Goal: Information Seeking & Learning: Learn about a topic

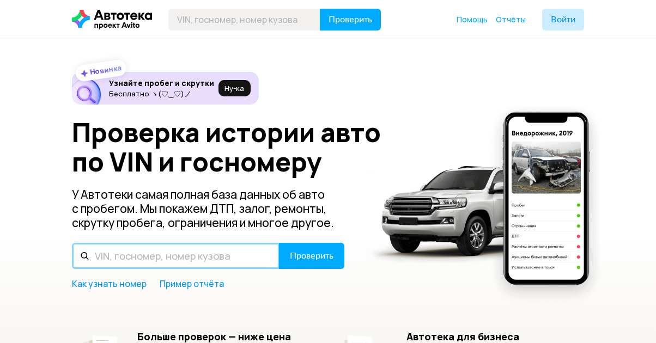
paste input "[VEHICLE_IDENTIFICATION_NUMBER]"
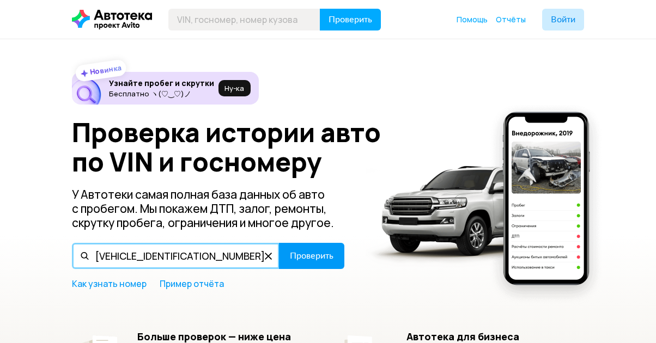
type input "[VEHICLE_IDENTIFICATION_NUMBER]"
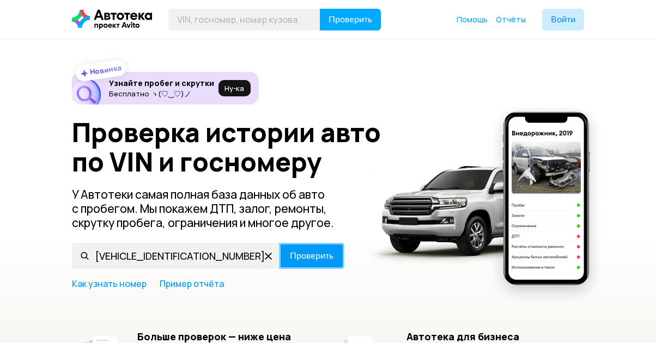
click at [316, 247] on button "Проверить" at bounding box center [311, 256] width 65 height 26
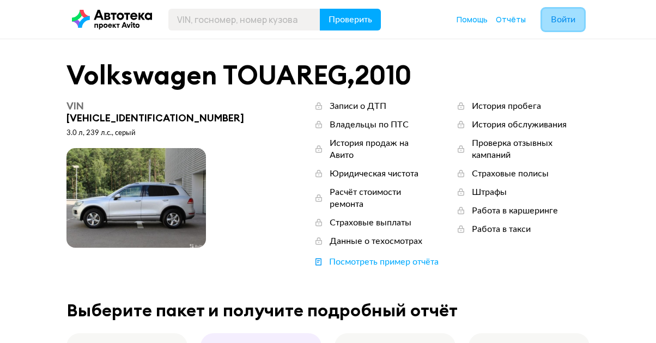
click at [557, 10] on button "Войти" at bounding box center [563, 20] width 42 height 22
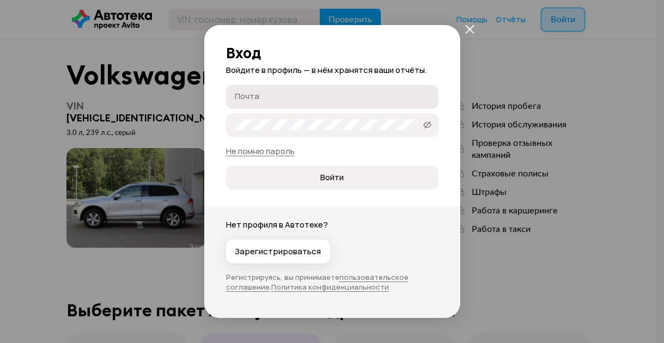
click at [299, 102] on label "Почта" at bounding box center [332, 97] width 212 height 24
click at [299, 102] on input "Почта" at bounding box center [334, 96] width 198 height 11
type input "[EMAIL_ADDRESS][DOMAIN_NAME]"
click at [361, 181] on span "Войти" at bounding box center [332, 177] width 194 height 11
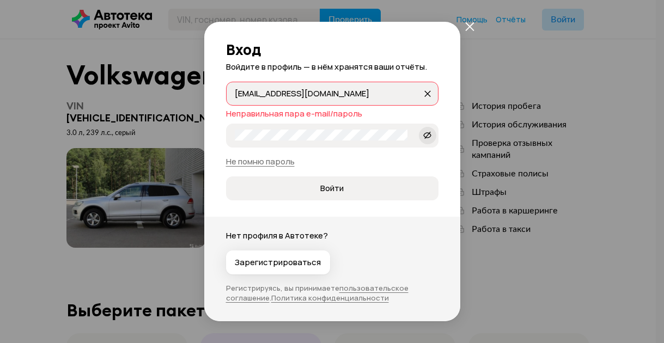
click at [423, 136] on icon at bounding box center [427, 135] width 9 height 11
drag, startPoint x: 433, startPoint y: 188, endPoint x: 427, endPoint y: 182, distance: 8.5
click at [433, 187] on div "Вход Войдите в профиль — в нём хранятся ваши отчёты. [EMAIL_ADDRESS][DOMAIN_NAM…" at bounding box center [332, 111] width 256 height 179
click at [272, 159] on link "Не помню пароль" at bounding box center [260, 161] width 69 height 11
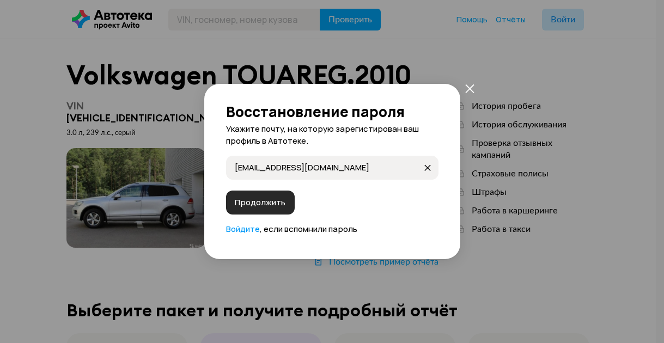
click at [268, 199] on span "Продолжить" at bounding box center [260, 202] width 51 height 11
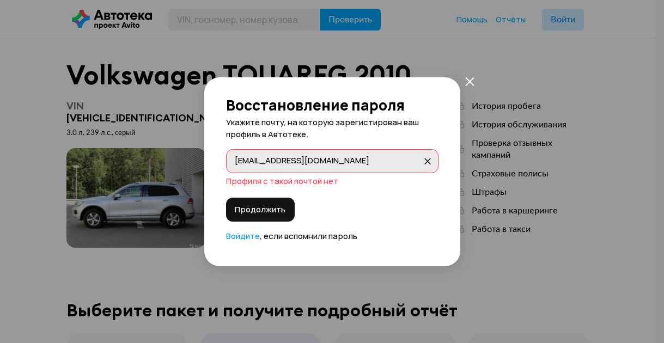
click at [319, 154] on label "[EMAIL_ADDRESS][DOMAIN_NAME] [EMAIL_ADDRESS][DOMAIN_NAME]" at bounding box center [332, 161] width 212 height 24
click at [319, 155] on input "[EMAIL_ADDRESS][DOMAIN_NAME]" at bounding box center [328, 160] width 187 height 11
click at [319, 154] on label "[EMAIL_ADDRESS][DOMAIN_NAME] [EMAIL_ADDRESS][DOMAIN_NAME]" at bounding box center [332, 161] width 212 height 24
click at [319, 155] on input "[EMAIL_ADDRESS][DOMAIN_NAME]" at bounding box center [328, 160] width 187 height 11
type input "y"
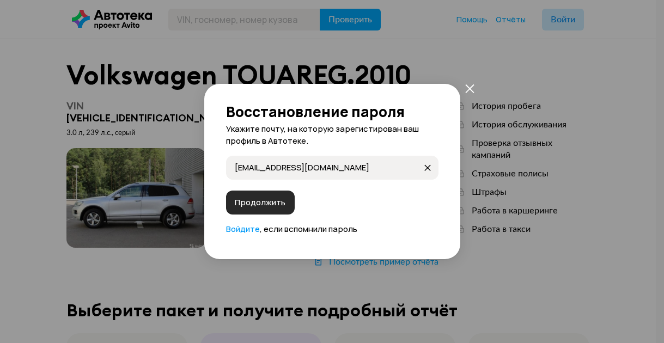
type input "[EMAIL_ADDRESS][DOMAIN_NAME]"
click at [279, 202] on span "Продолжить" at bounding box center [260, 202] width 51 height 11
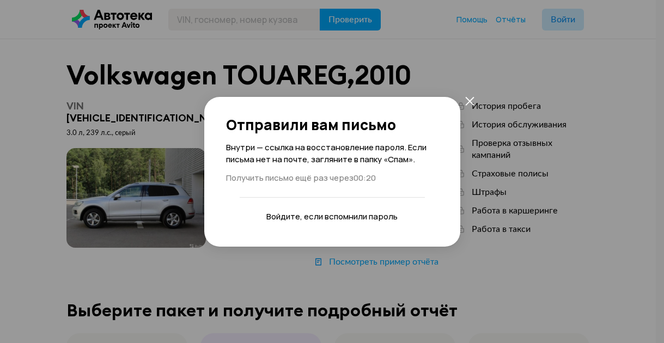
click at [278, 218] on link "Войдите" at bounding box center [283, 216] width 34 height 11
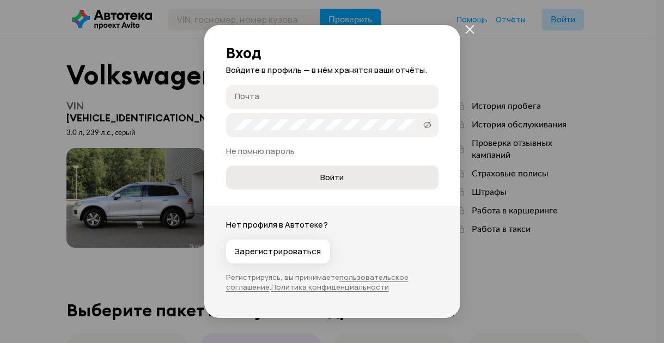
type input "[EMAIL_ADDRESS][DOMAIN_NAME]"
drag, startPoint x: 424, startPoint y: 96, endPoint x: 377, endPoint y: 101, distance: 47.6
click at [425, 95] on icon "закрыть" at bounding box center [427, 97] width 7 height 7
type input "[EMAIL_ADDRESS][DOMAIN_NAME]"
drag, startPoint x: 444, startPoint y: 160, endPoint x: 435, endPoint y: 143, distance: 19.7
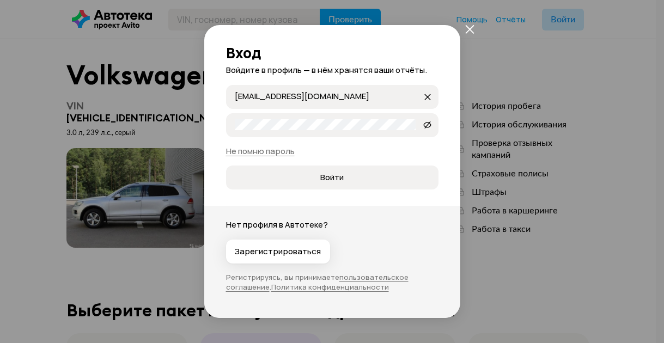
click at [437, 147] on div "Вход Войдите в профиль — в нём хранятся ваши отчёты. [EMAIL_ADDRESS][DOMAIN_NAM…" at bounding box center [332, 107] width 256 height 165
click at [424, 121] on icon at bounding box center [427, 124] width 9 height 11
click at [358, 180] on span "Войти" at bounding box center [332, 177] width 194 height 11
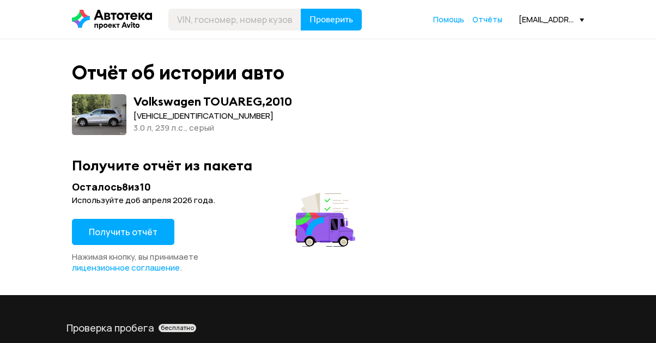
click at [147, 226] on button "Получить отчёт" at bounding box center [123, 232] width 102 height 26
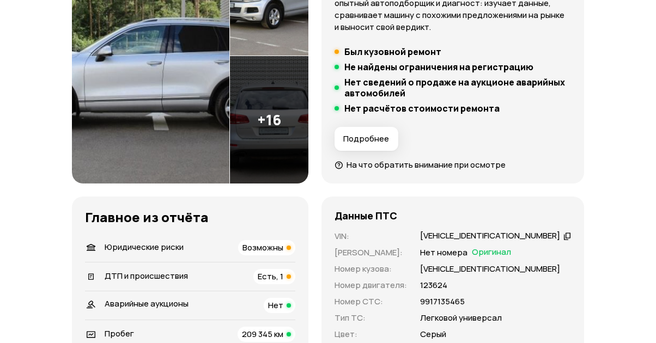
scroll to position [272, 0]
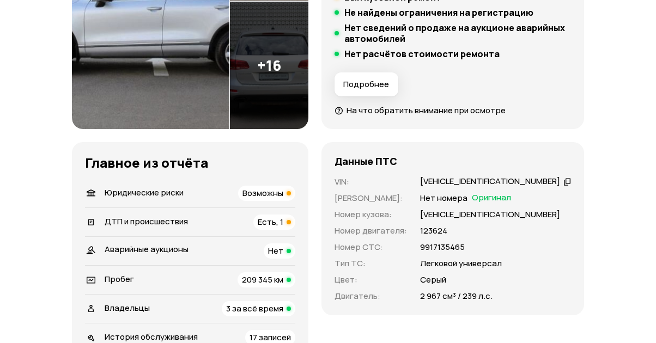
click at [256, 195] on span "Возможны" at bounding box center [262, 192] width 41 height 11
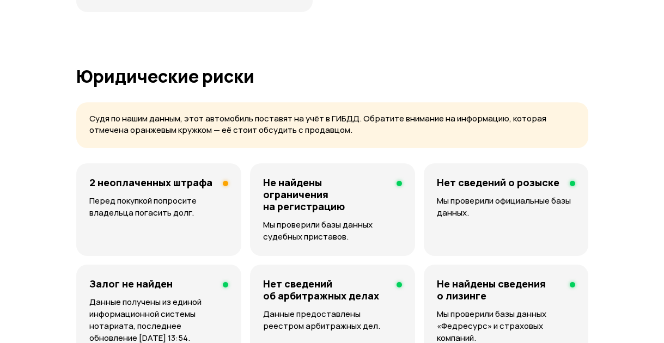
scroll to position [743, 0]
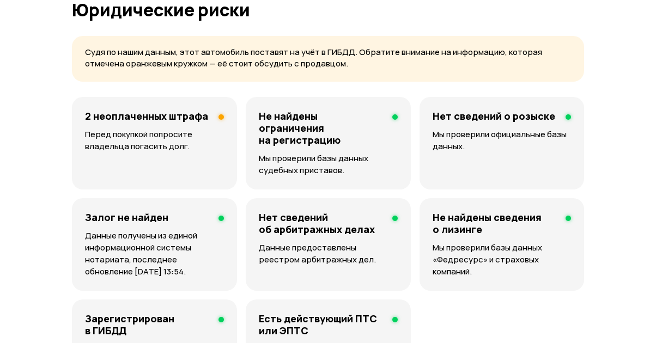
click at [185, 138] on p "Перед покупкой попросите владельца погасить долг." at bounding box center [154, 141] width 139 height 24
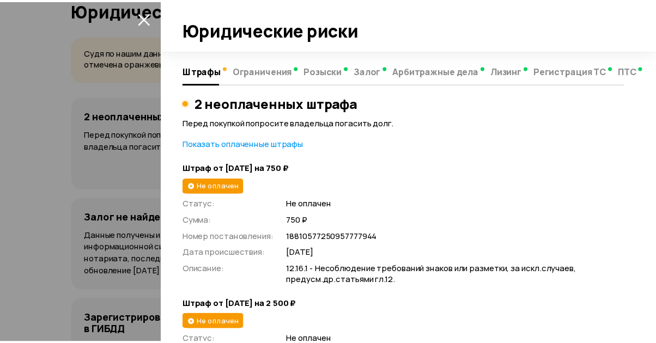
scroll to position [156, 0]
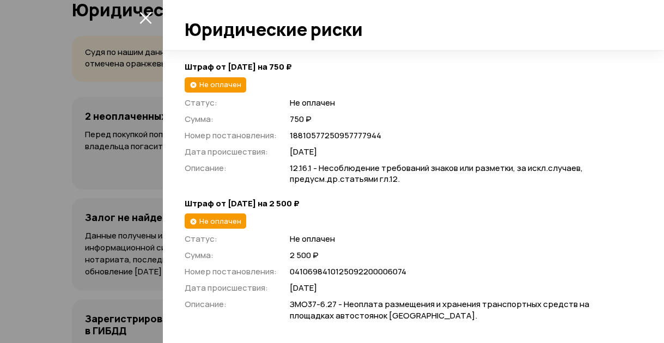
click at [71, 185] on div at bounding box center [332, 171] width 664 height 343
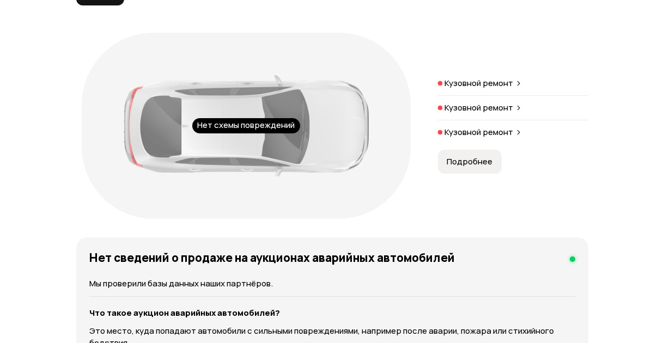
scroll to position [1288, 0]
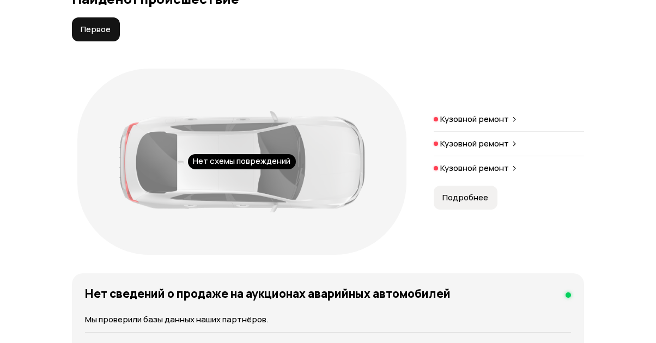
click at [489, 121] on p "Кузовной ремонт" at bounding box center [474, 119] width 69 height 11
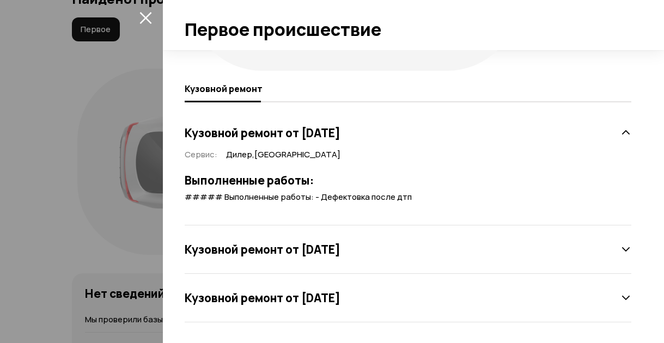
scroll to position [172, 0]
click at [541, 247] on div "Кузовной ремонт от [DATE]" at bounding box center [408, 249] width 447 height 22
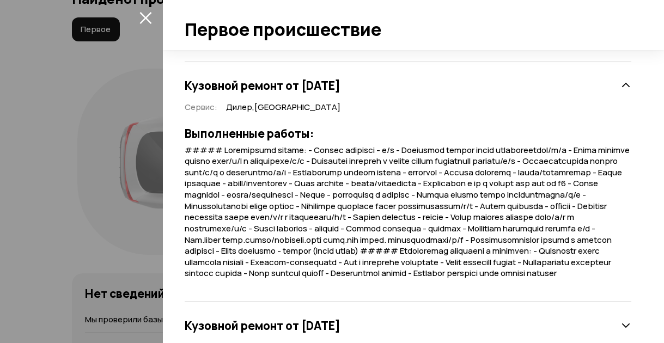
scroll to position [375, 0]
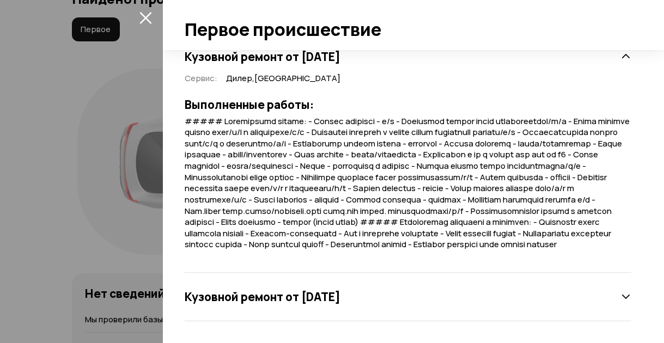
click at [447, 293] on div "Кузовной ремонт от [DATE]" at bounding box center [408, 297] width 447 height 22
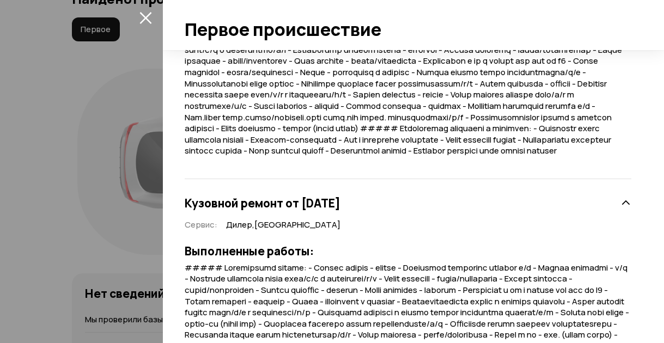
scroll to position [403, 0]
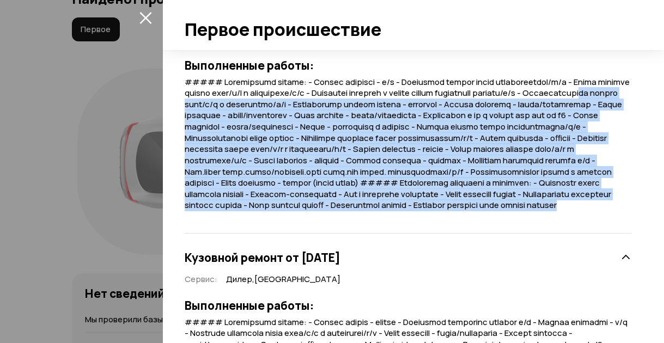
drag, startPoint x: 242, startPoint y: 100, endPoint x: 557, endPoint y: 192, distance: 328.7
click at [642, 220] on div "Нет схемы повреждений Кузовной ремонт Кузовной ремонт от [DATE] Сервис : Дилер …" at bounding box center [413, 196] width 501 height 293
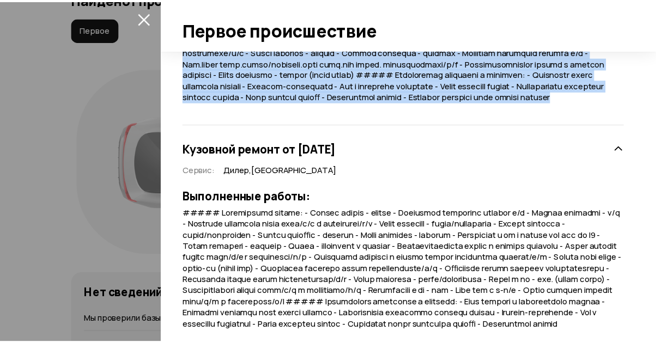
scroll to position [567, 0]
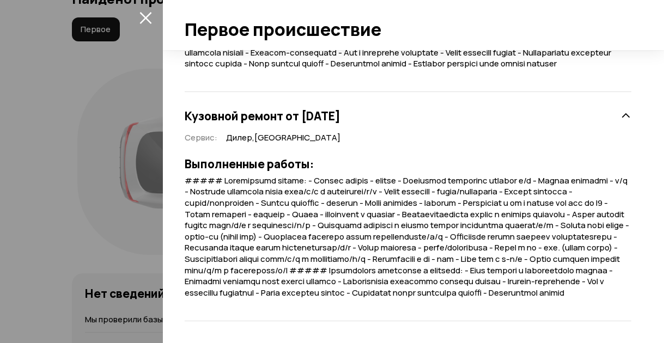
click at [48, 168] on div at bounding box center [332, 171] width 664 height 343
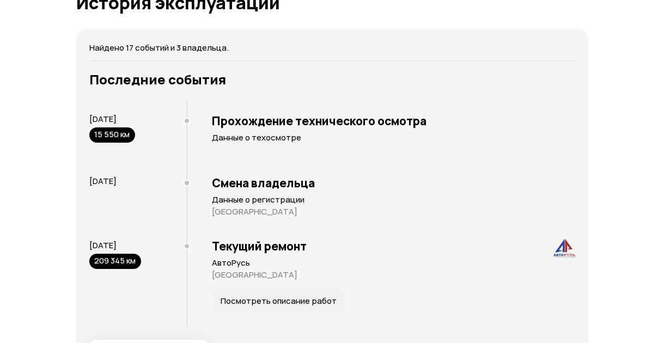
scroll to position [2268, 0]
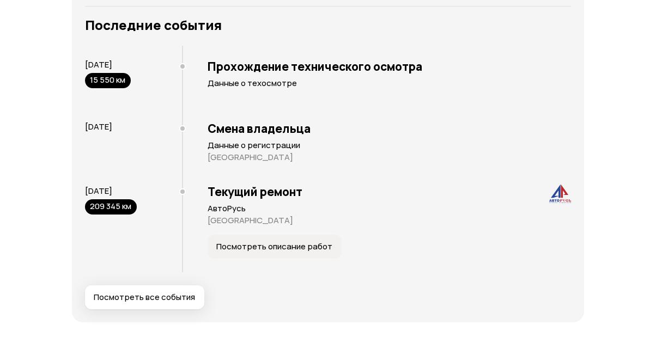
click at [304, 247] on span "Посмотреть описание работ" at bounding box center [274, 246] width 116 height 11
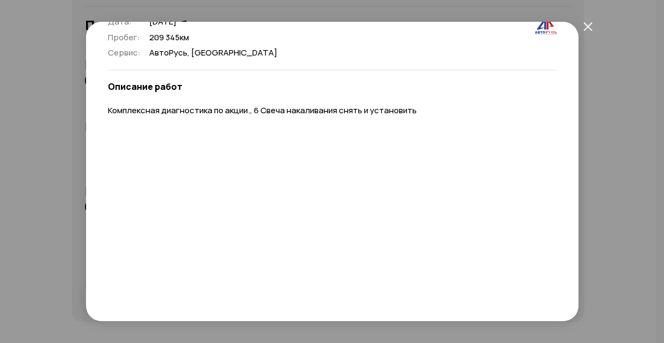
scroll to position [0, 0]
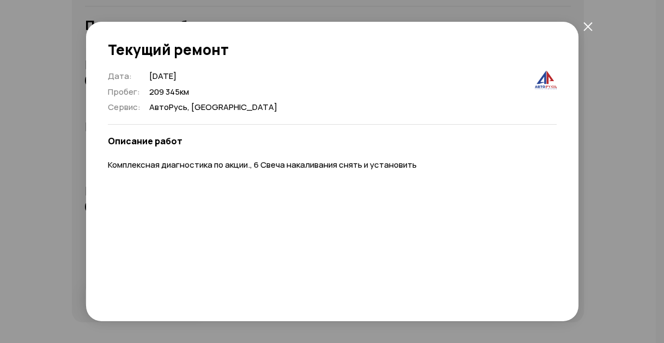
click at [605, 129] on div "Текущий ремонт Дата : [DATE] Пробег : 209 345 км Сервис : АвтоРусь, [GEOGRAPHIC…" at bounding box center [332, 171] width 664 height 343
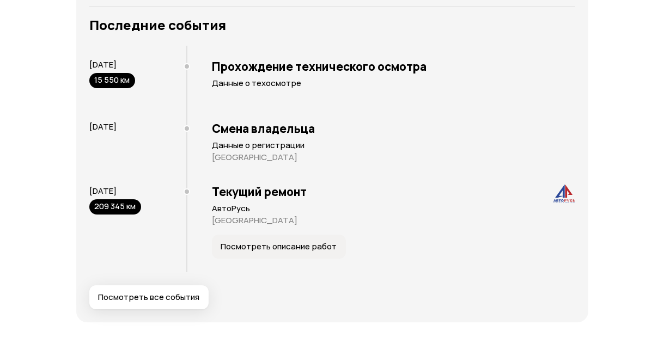
click at [172, 295] on span "Посмотреть все события" at bounding box center [148, 297] width 101 height 11
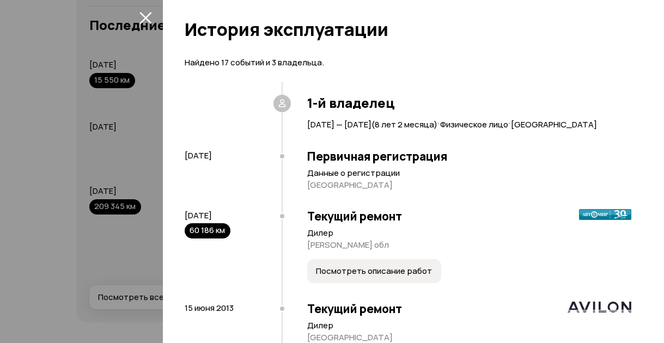
click at [366, 273] on span "Посмотреть описание работ" at bounding box center [374, 271] width 116 height 11
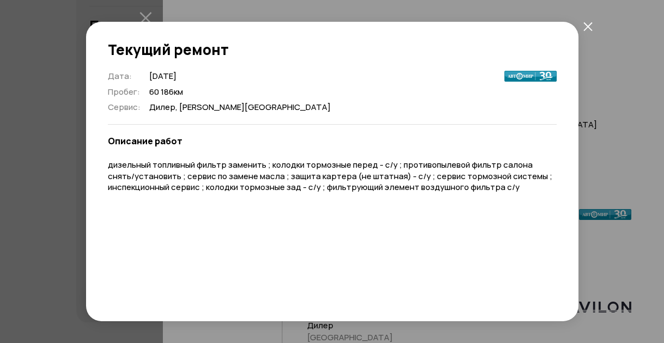
click at [580, 29] on button "закрыть" at bounding box center [589, 26] width 20 height 20
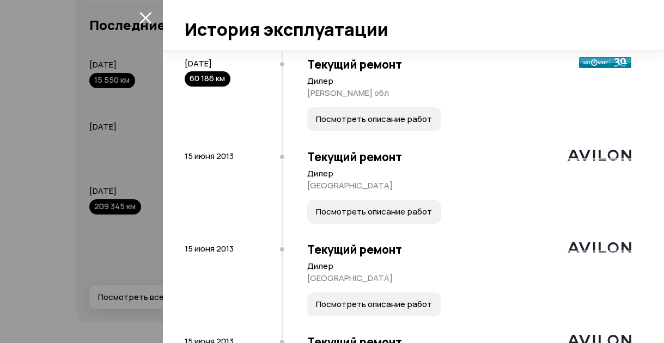
scroll to position [163, 0]
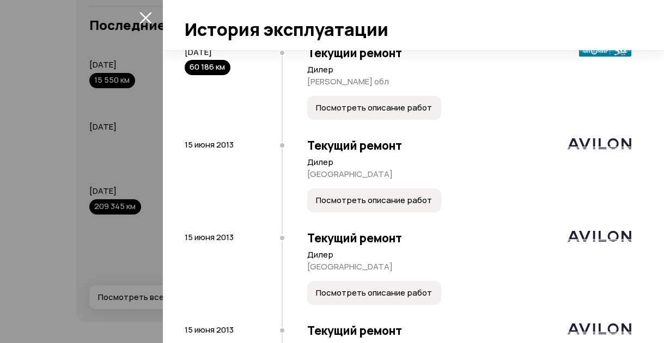
click at [409, 208] on button "Посмотреть описание работ" at bounding box center [374, 200] width 134 height 24
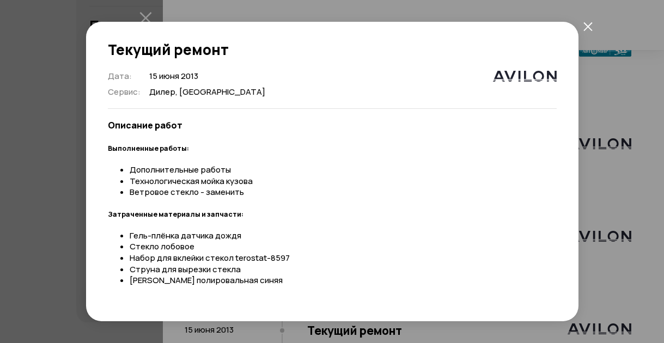
click at [585, 22] on icon "закрыть" at bounding box center [587, 26] width 9 height 9
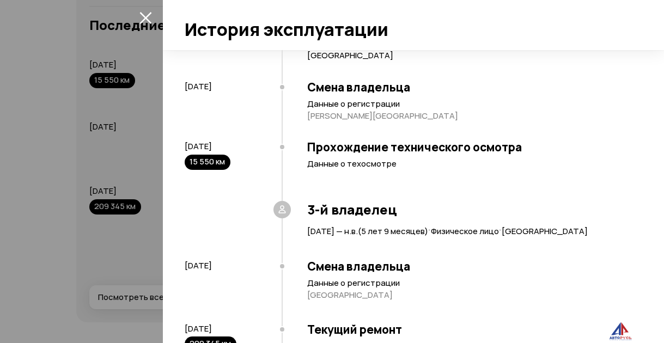
scroll to position [1286, 0]
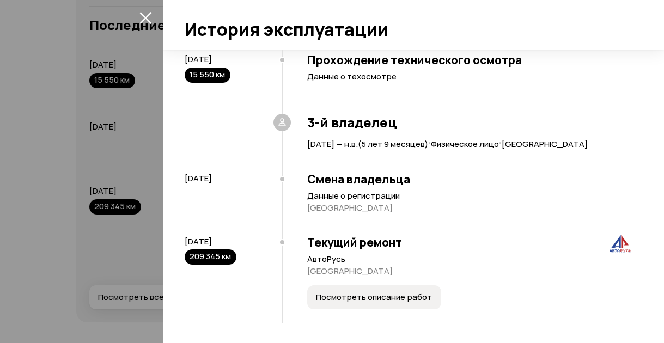
click at [384, 297] on span "Посмотреть описание работ" at bounding box center [374, 297] width 116 height 11
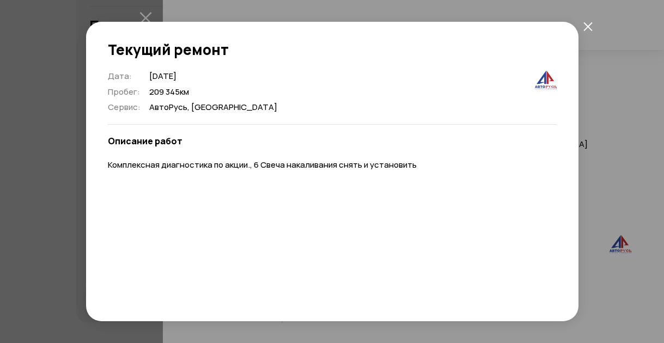
click at [603, 267] on div "Текущий ремонт Дата : [DATE] Пробег : 209 345 км Сервис : АвтоРусь, [GEOGRAPHIC…" at bounding box center [332, 171] width 664 height 343
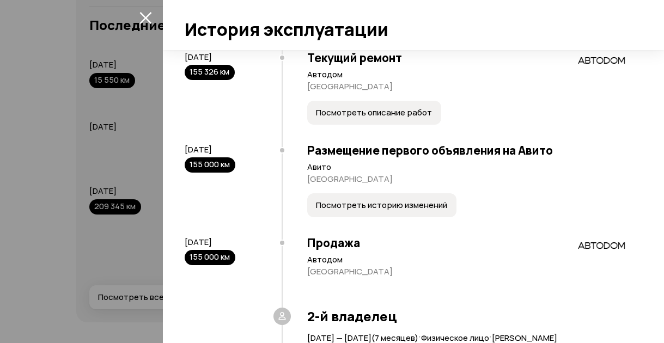
scroll to position [904, 0]
click at [372, 205] on span "Посмотреть историю изменений" at bounding box center [381, 205] width 131 height 11
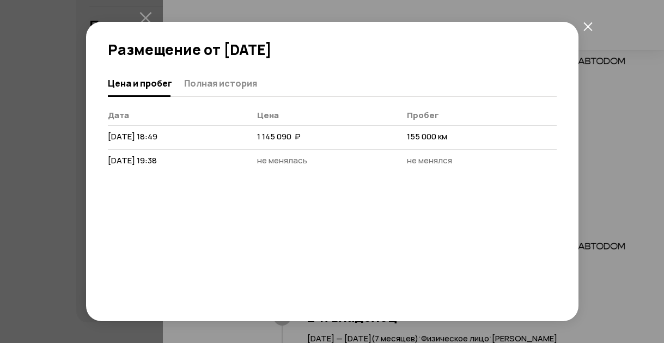
click at [612, 146] on div "Размещение от [DATE] [PERSON_NAME] и пробег Полная история [PERSON_NAME] [DATE]…" at bounding box center [332, 171] width 664 height 343
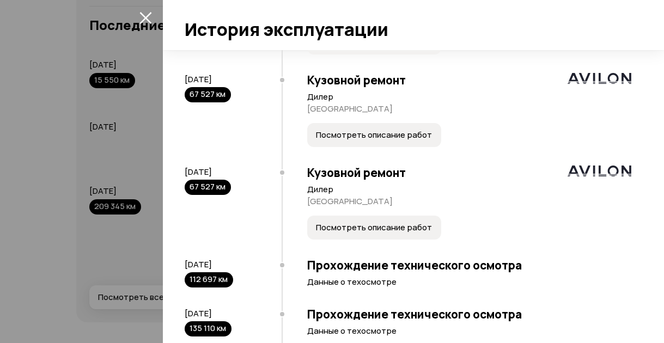
scroll to position [545, 0]
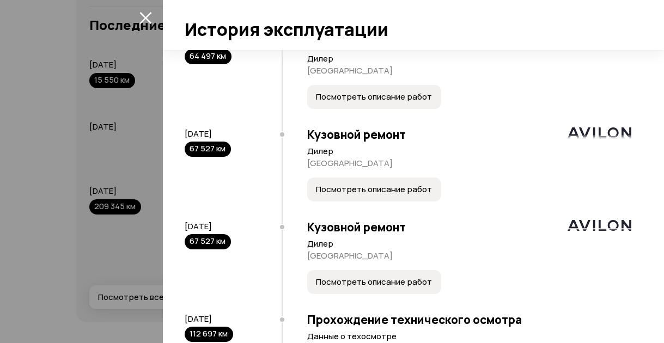
click at [393, 286] on span "Посмотреть описание работ" at bounding box center [374, 282] width 116 height 11
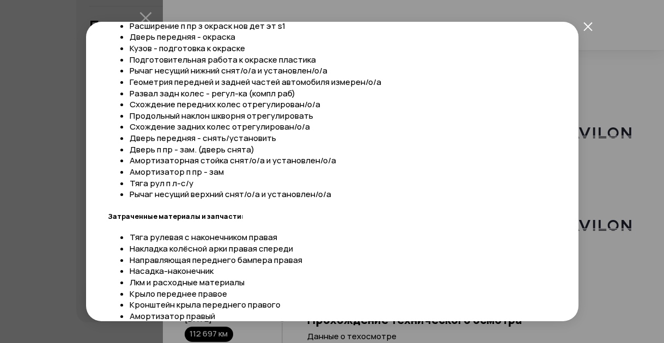
scroll to position [250, 0]
click at [634, 280] on div "Кузовной ремонт Дата : [DATE] Пробег : 67 527 км Сервис : Дилер, [GEOGRAPHIC_DA…" at bounding box center [332, 171] width 664 height 343
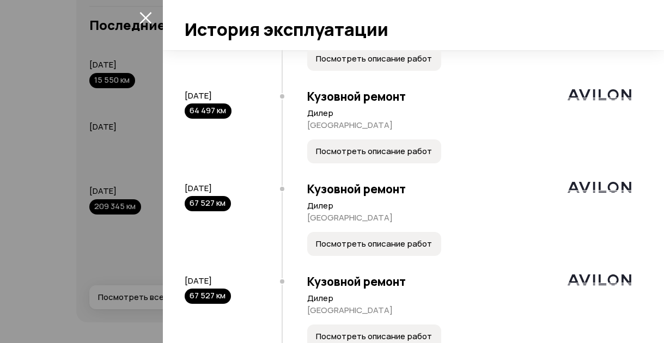
scroll to position [436, 0]
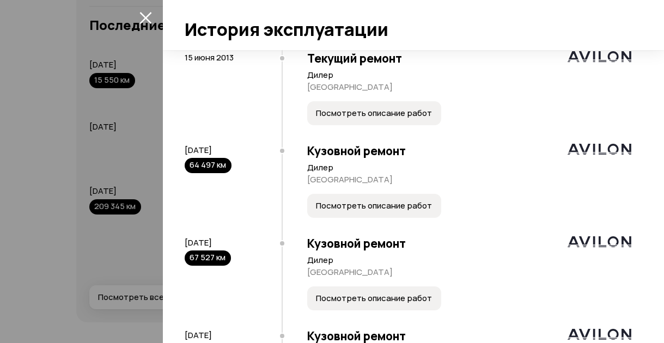
click at [383, 208] on span "Посмотреть описание работ" at bounding box center [374, 205] width 116 height 11
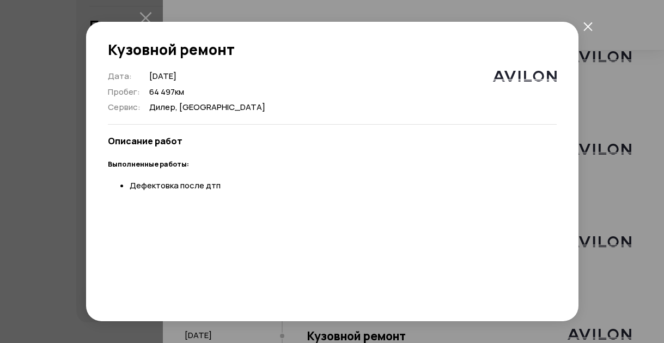
click at [629, 243] on div "Кузовной ремонт Дата : [DATE] Пробег : 64 497 км Сервис : [GEOGRAPHIC_DATA], [G…" at bounding box center [332, 171] width 664 height 343
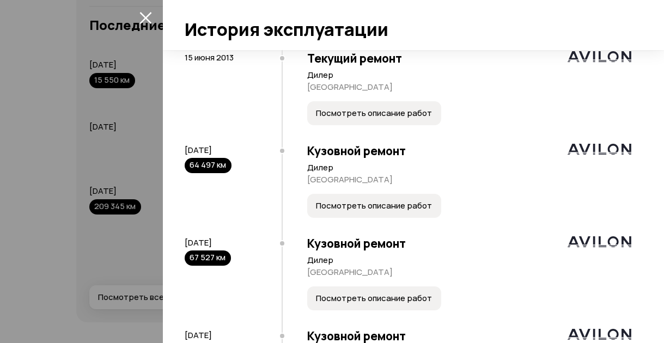
click at [360, 117] on span "Посмотреть описание работ" at bounding box center [374, 113] width 116 height 11
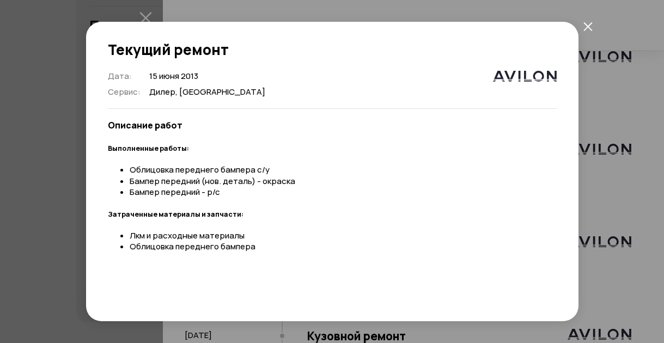
drag, startPoint x: 635, startPoint y: 243, endPoint x: 623, endPoint y: 242, distance: 12.1
click at [634, 244] on div "Текущий ремонт Дата : [DATE] Сервис : Дилер, [GEOGRAPHIC_DATA] Описание работ В…" at bounding box center [332, 171] width 664 height 343
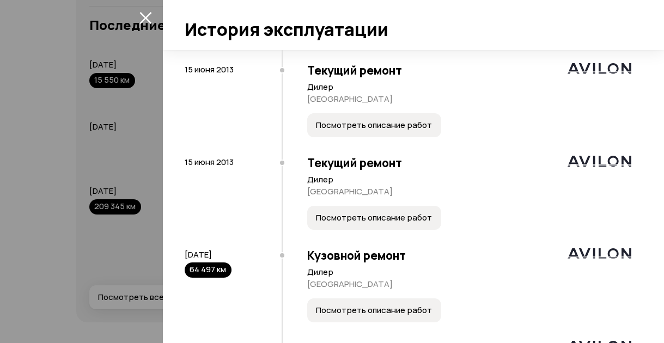
scroll to position [272, 0]
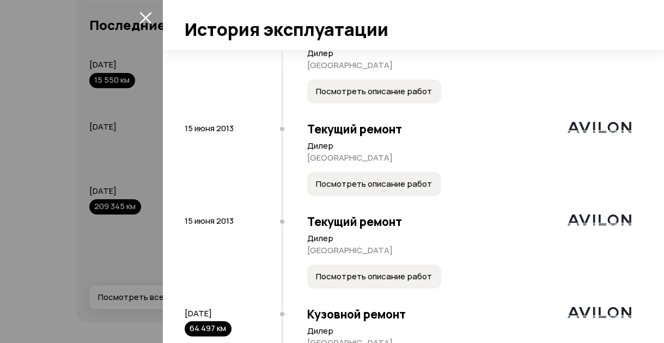
click at [369, 184] on span "Посмотреть описание работ" at bounding box center [374, 184] width 116 height 11
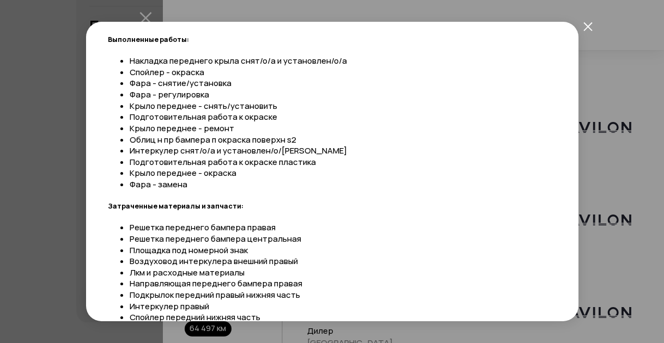
scroll to position [155, 0]
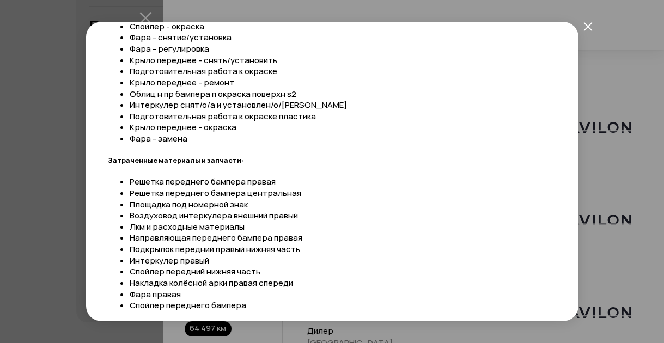
click at [600, 243] on div "Текущий ремонт Дата : [DATE] Сервис : Дилер, [GEOGRAPHIC_DATA] Описание работ В…" at bounding box center [332, 171] width 664 height 343
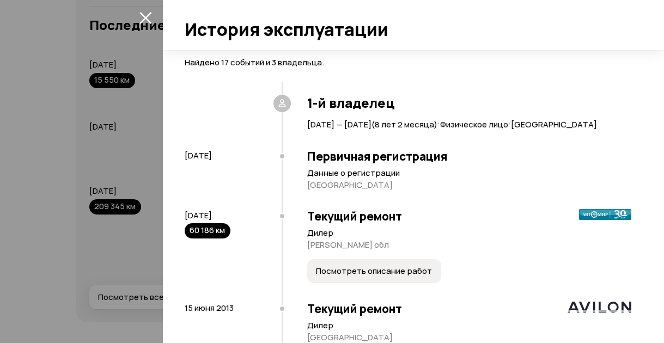
scroll to position [54, 0]
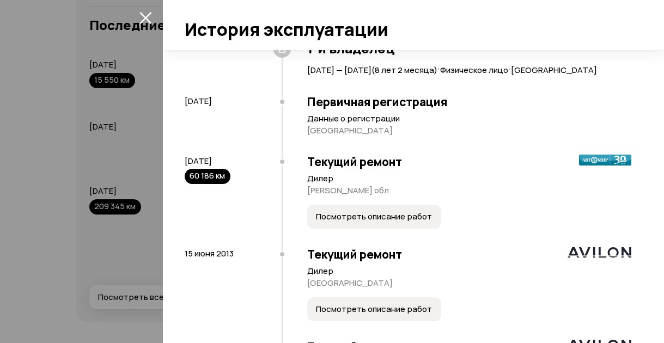
click at [374, 214] on span "Посмотреть описание работ" at bounding box center [374, 216] width 116 height 11
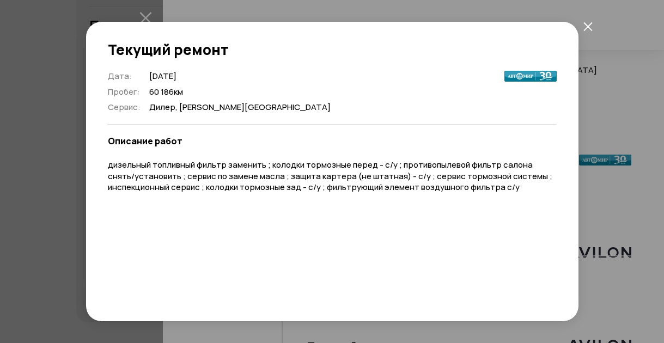
click at [629, 221] on div "Текущий ремонт Дата : [DATE] Пробег : 60 186 км Сервис : [GEOGRAPHIC_DATA], [PE…" at bounding box center [332, 171] width 664 height 343
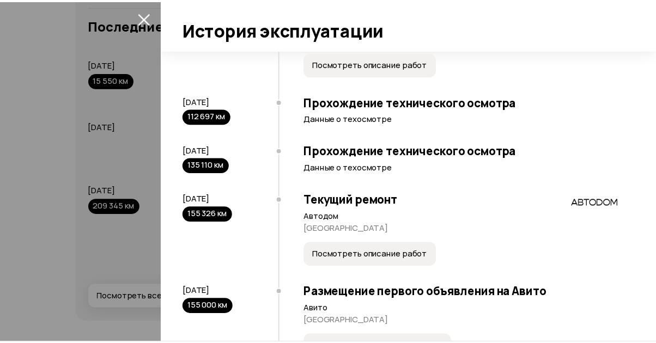
scroll to position [1089, 0]
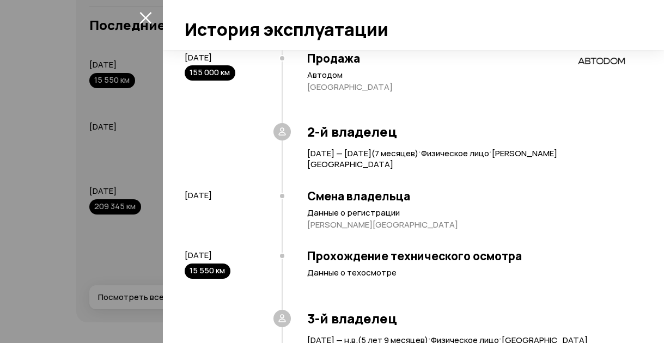
click at [41, 183] on div at bounding box center [332, 171] width 664 height 343
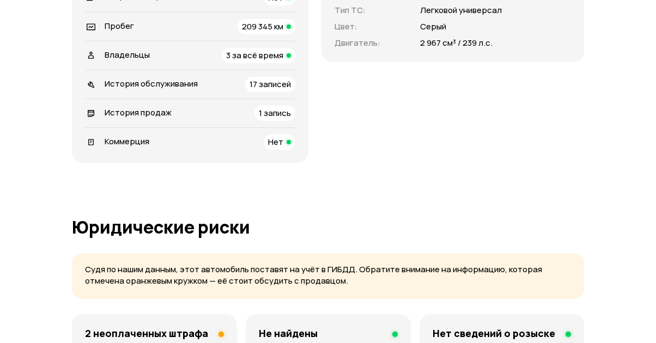
scroll to position [525, 0]
